Goal: Task Accomplishment & Management: Manage account settings

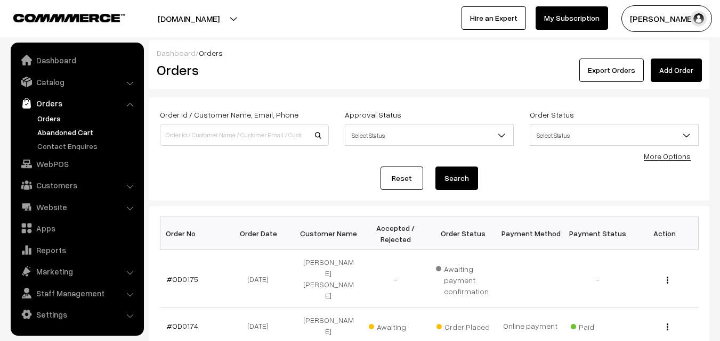
click at [88, 133] on link "Abandoned Cart" at bounding box center [87, 132] width 105 height 11
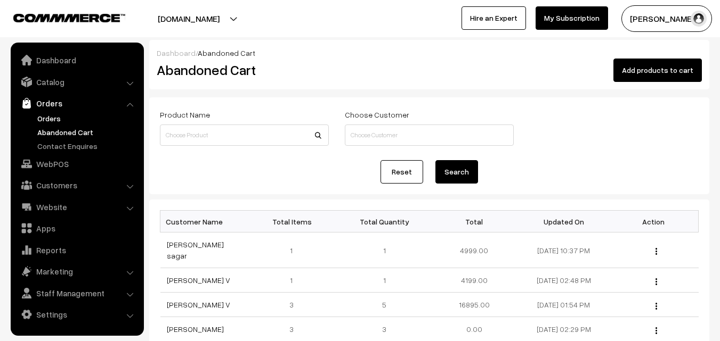
click at [52, 120] on link "Orders" at bounding box center [87, 118] width 105 height 11
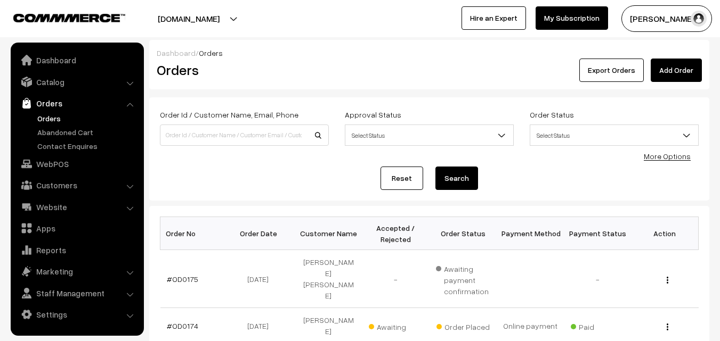
click at [51, 118] on link "Orders" at bounding box center [87, 118] width 105 height 11
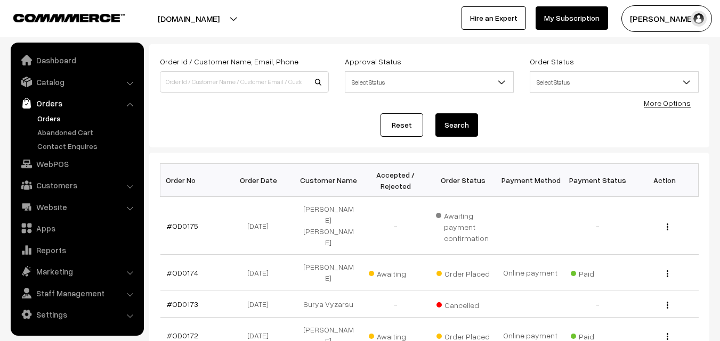
scroll to position [107, 0]
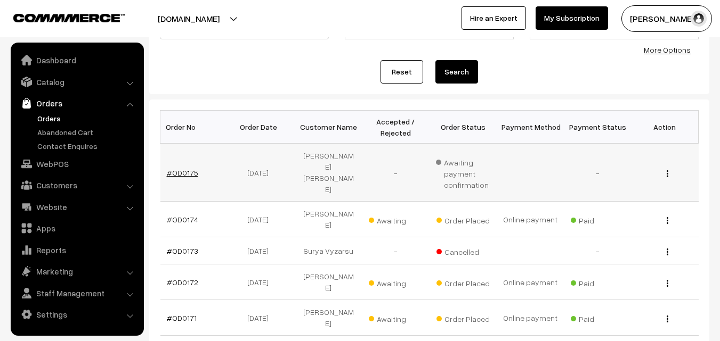
click at [179, 171] on link "#OD0175" at bounding box center [182, 172] width 31 height 9
